Goal: Task Accomplishment & Management: Use online tool/utility

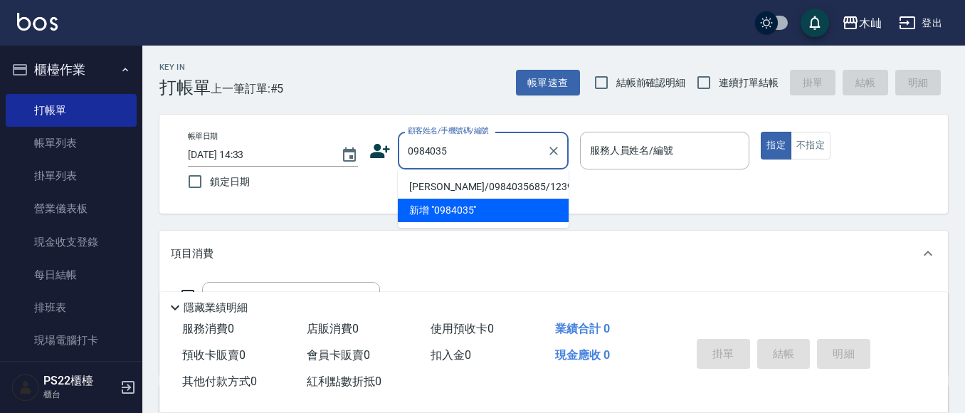
click at [465, 190] on li "[PERSON_NAME]/0984035685/12391" at bounding box center [483, 186] width 171 height 23
type input "[PERSON_NAME]/0984035685/12391"
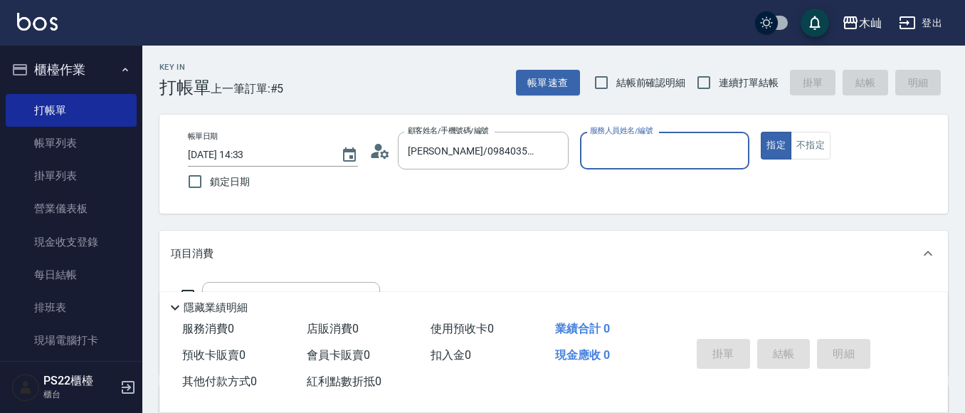
type input "Abby-5"
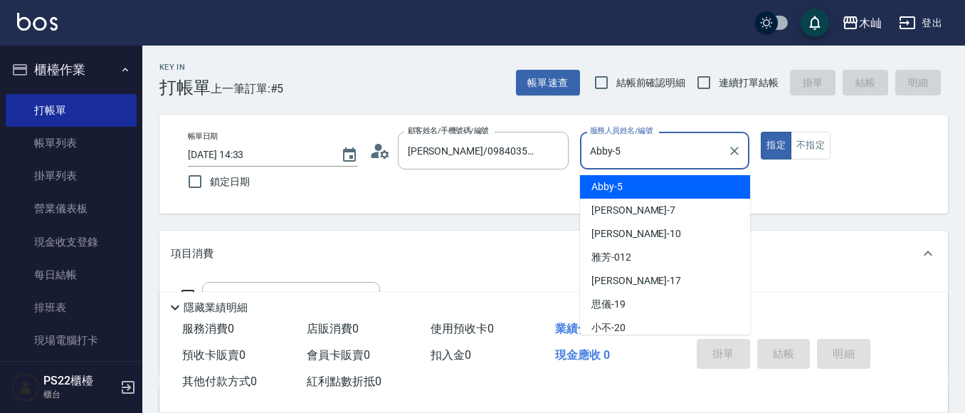
click at [614, 152] on input "Abby-5" at bounding box center [654, 150] width 136 height 25
click at [621, 190] on span "Abby -5" at bounding box center [606, 186] width 31 height 15
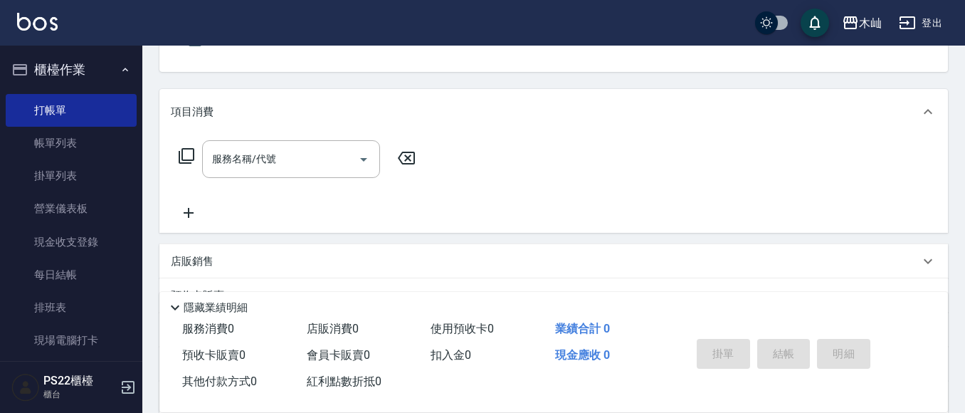
scroll to position [142, 0]
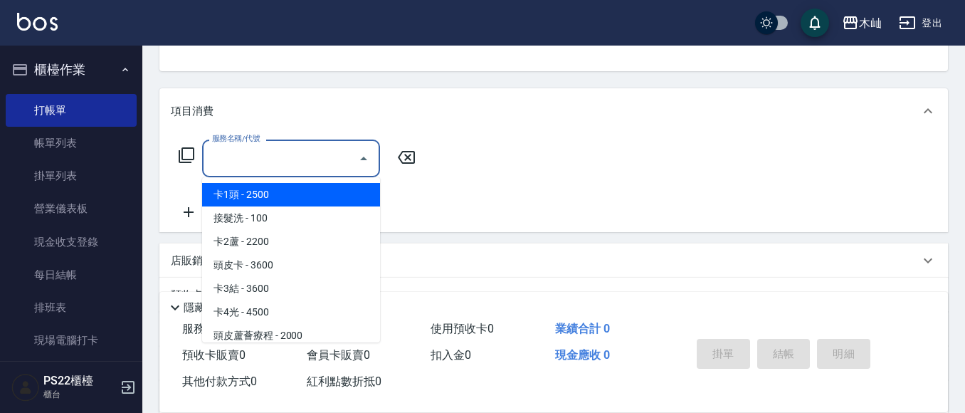
click at [265, 167] on input "服務名稱/代號" at bounding box center [281, 158] width 144 height 25
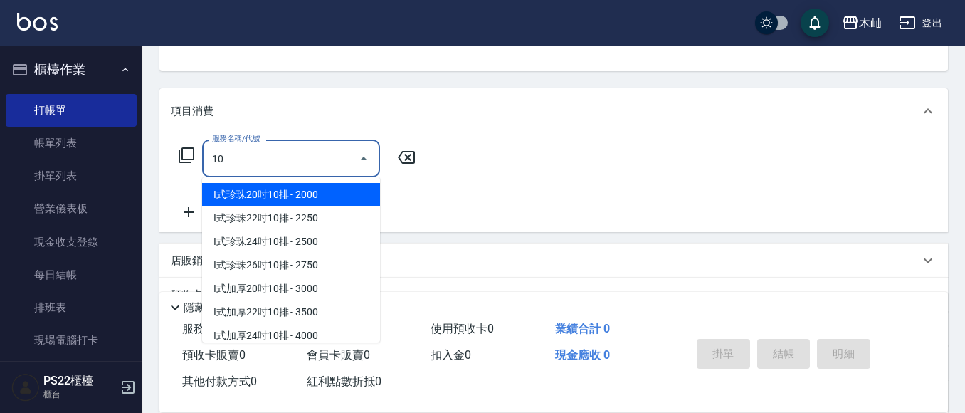
type input "1"
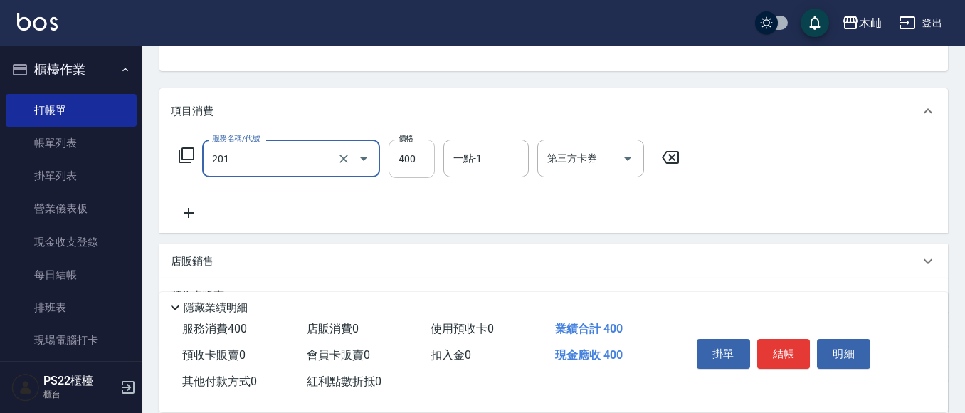
type input "洗剪(201)"
drag, startPoint x: 409, startPoint y: 156, endPoint x: 416, endPoint y: 155, distance: 7.9
click at [409, 156] on input "400" at bounding box center [412, 158] width 46 height 38
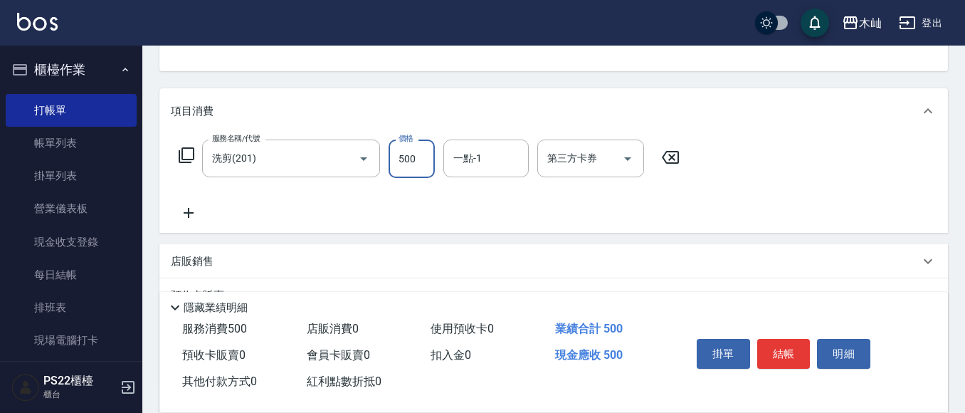
type input "500"
click at [791, 348] on button "結帳" at bounding box center [783, 354] width 53 height 30
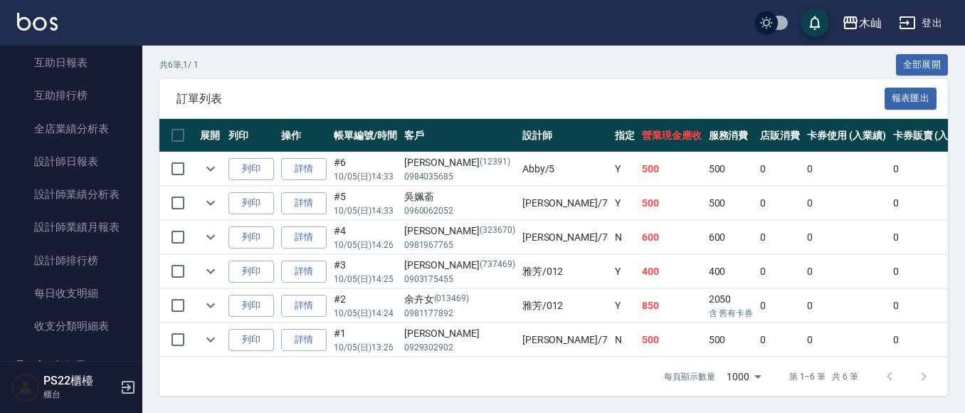
scroll to position [498, 0]
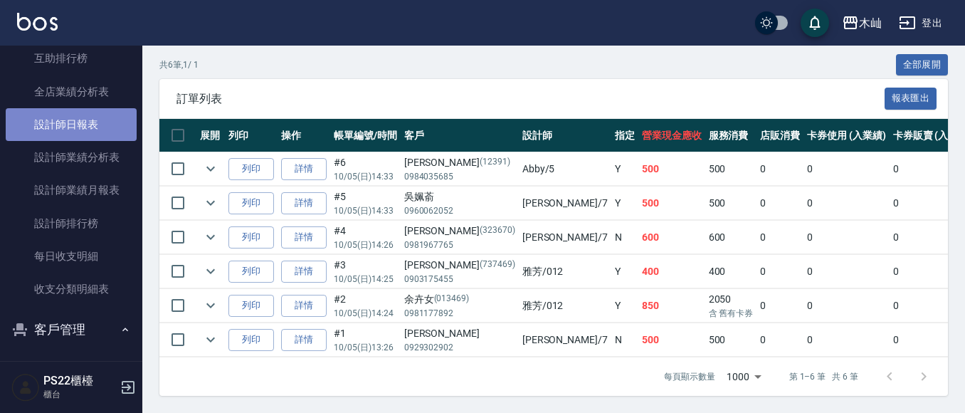
click at [95, 122] on link "設計師日報表" at bounding box center [71, 124] width 131 height 33
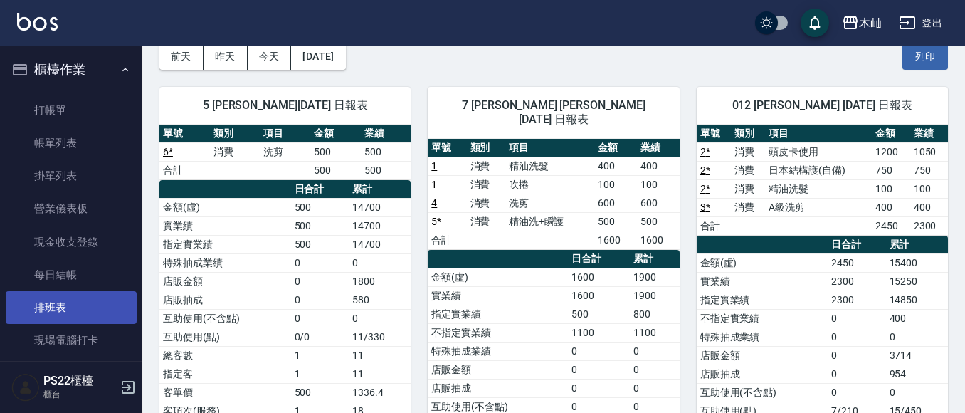
click at [87, 107] on link "打帳單" at bounding box center [71, 110] width 131 height 33
